Goal: Task Accomplishment & Management: Use online tool/utility

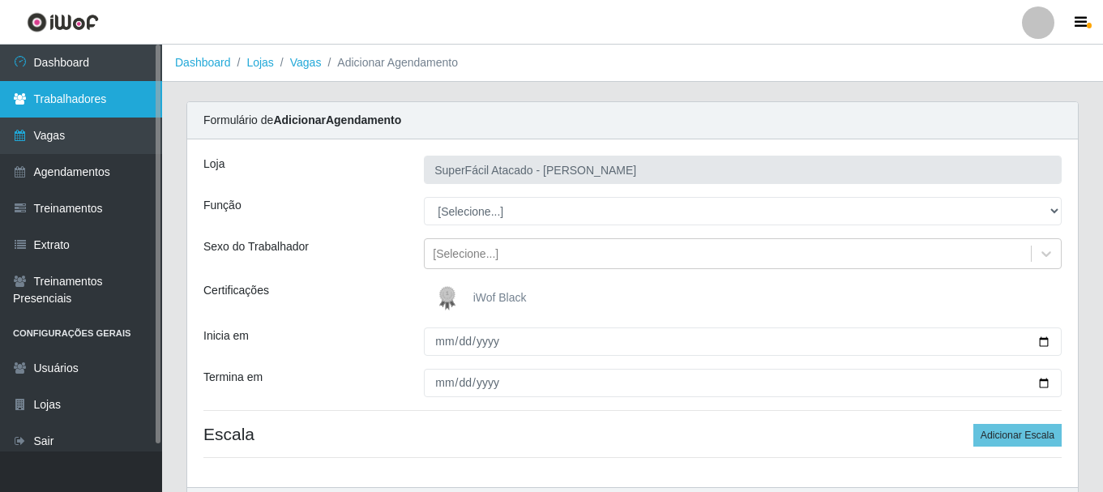
click at [76, 93] on link "Trabalhadores" at bounding box center [81, 99] width 162 height 36
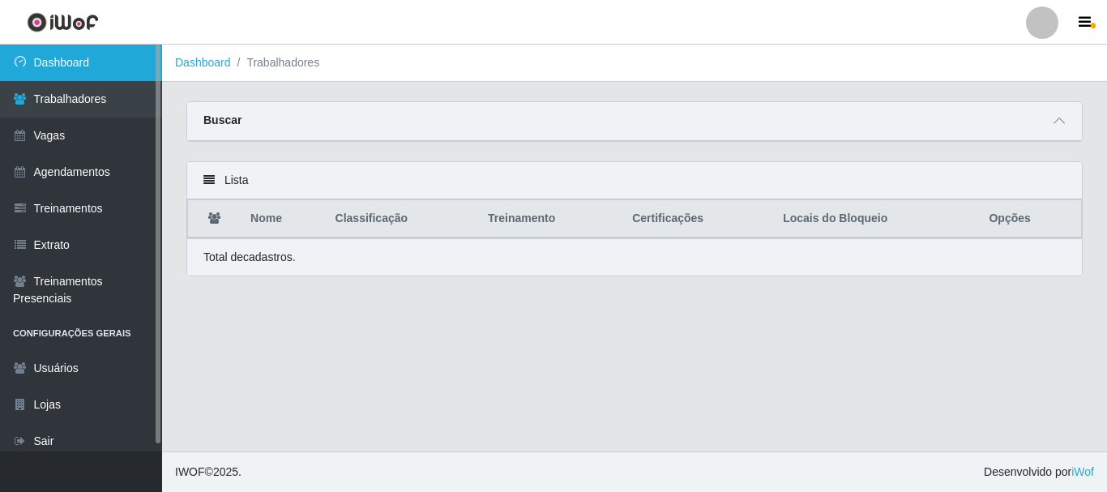
click at [67, 73] on link "Dashboard" at bounding box center [81, 63] width 162 height 36
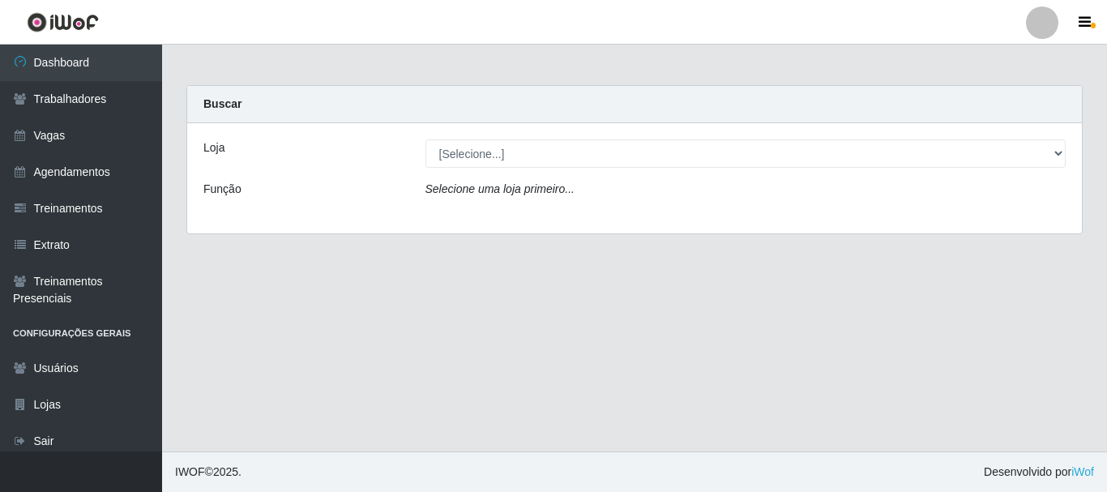
click at [249, 184] on div "Função" at bounding box center [302, 193] width 222 height 24
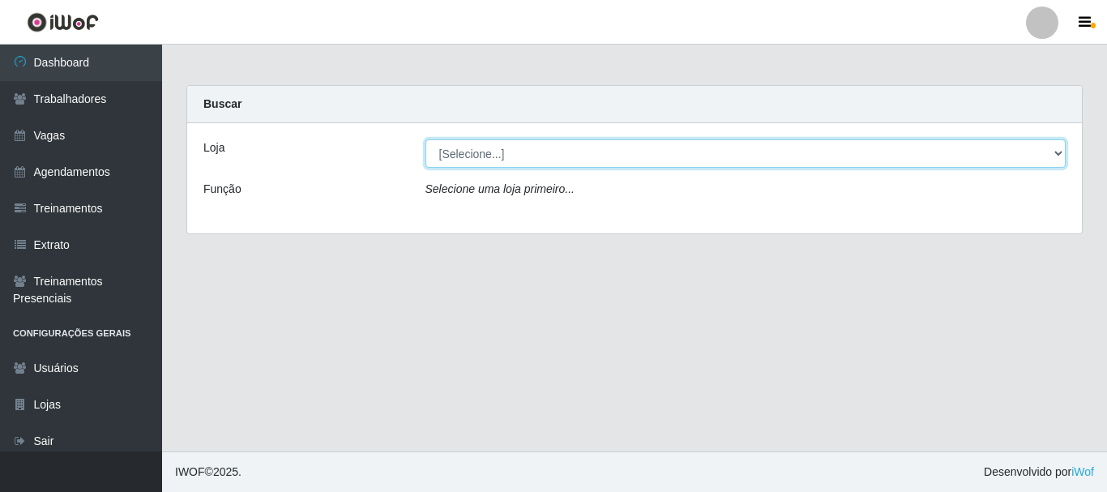
click at [474, 160] on select "[Selecione...] SuperFácil Atacado - [PERSON_NAME]" at bounding box center [746, 153] width 641 height 28
select select "399"
click at [426, 139] on select "[Selecione...] SuperFácil Atacado - [PERSON_NAME]" at bounding box center [746, 153] width 641 height 28
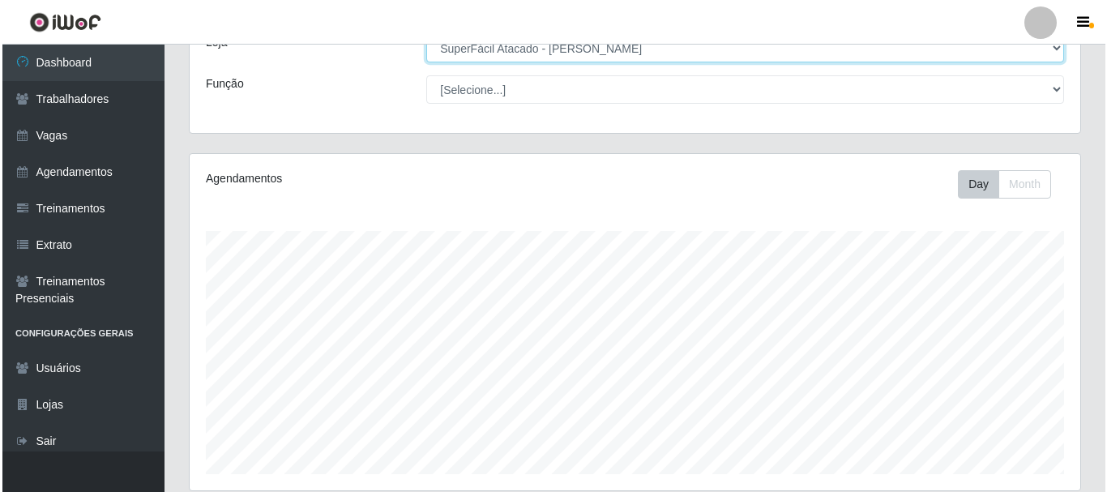
scroll to position [368, 0]
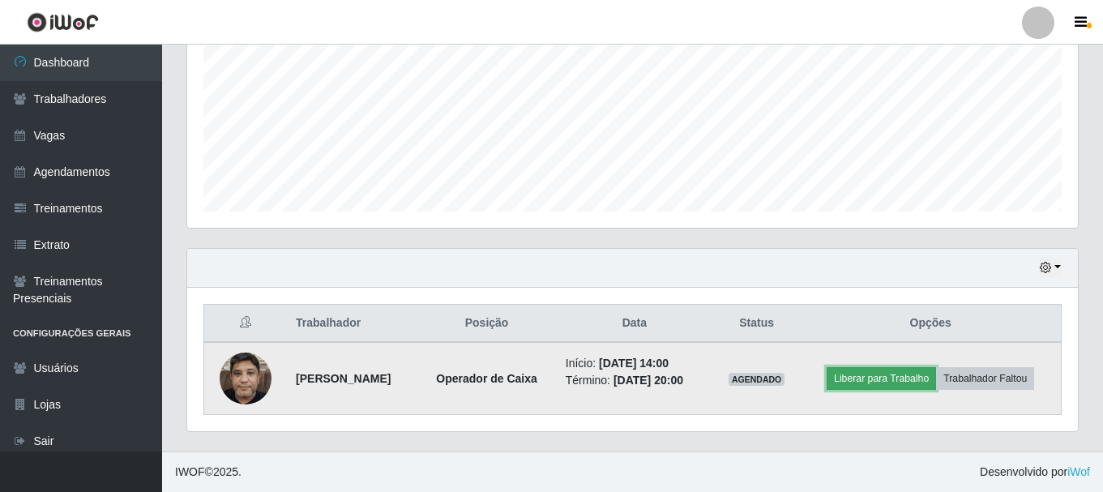
click at [892, 380] on button "Liberar para Trabalho" at bounding box center [881, 378] width 109 height 23
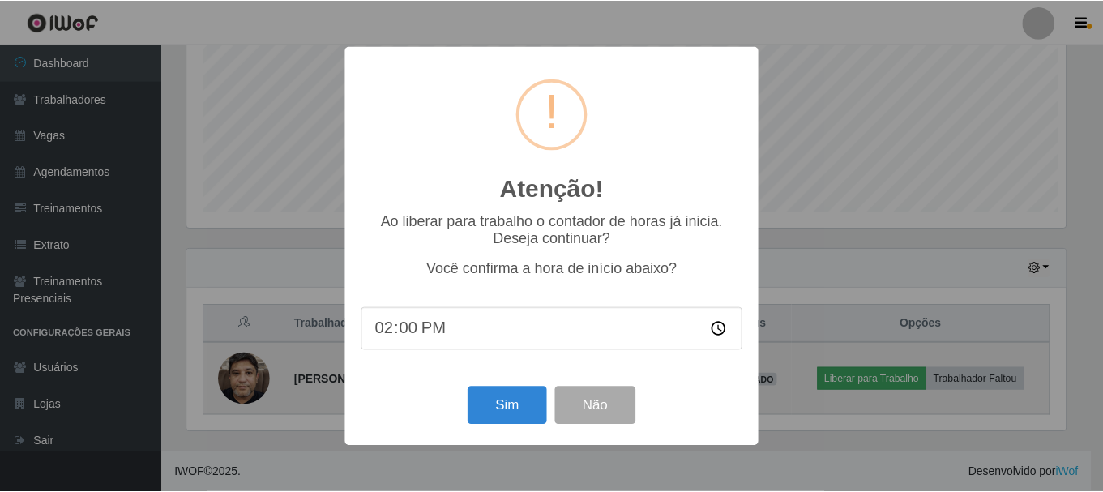
scroll to position [336, 883]
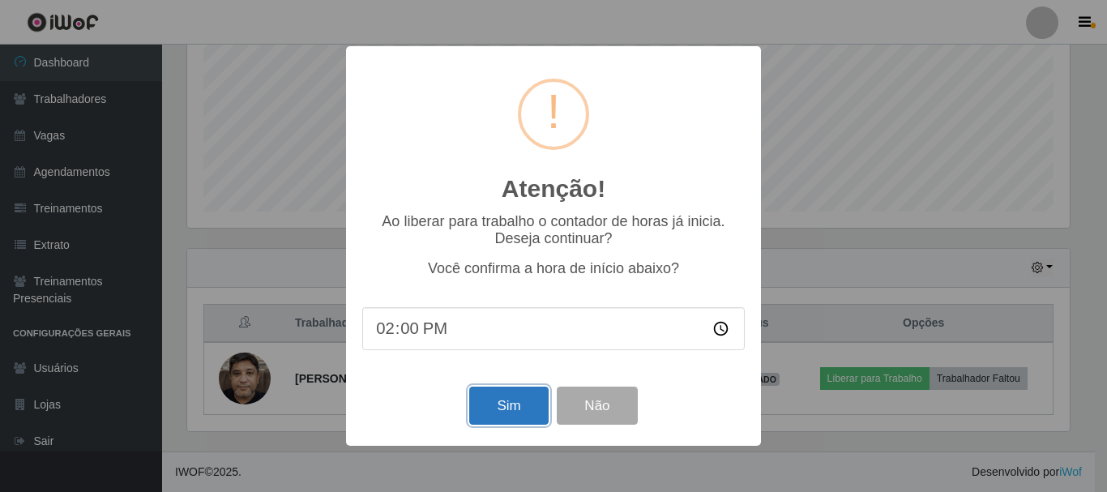
click at [512, 406] on button "Sim" at bounding box center [508, 406] width 79 height 38
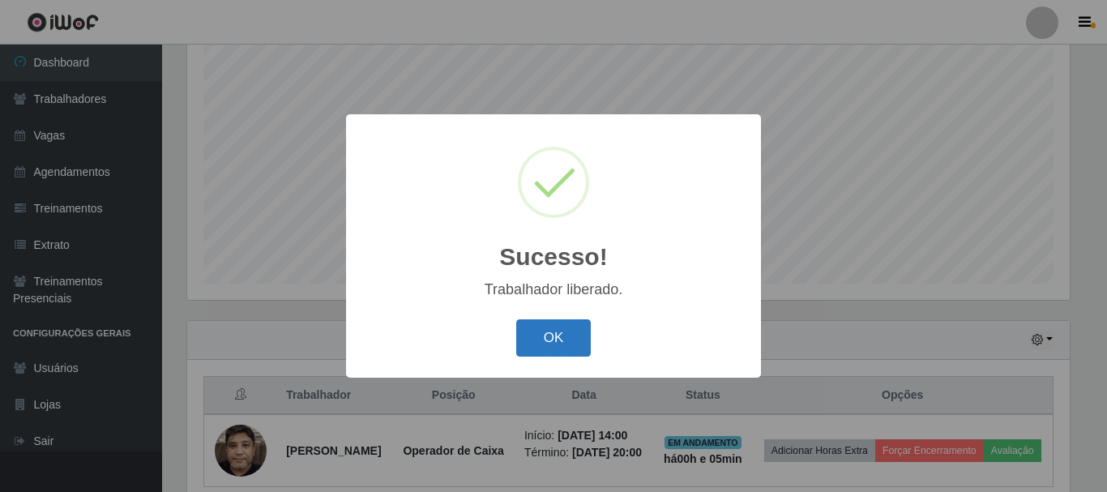
click at [559, 331] on button "OK" at bounding box center [553, 338] width 75 height 38
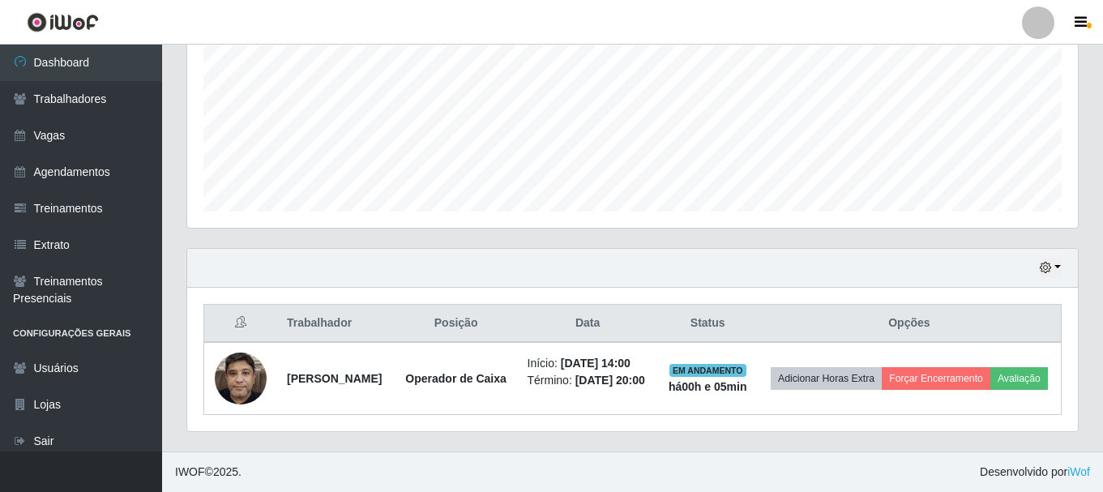
scroll to position [397, 0]
